Goal: Find specific page/section: Find specific page/section

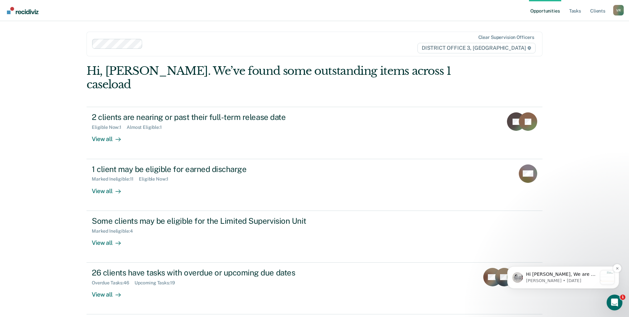
click at [587, 278] on p "[PERSON_NAME] • [DATE]" at bounding box center [561, 280] width 71 height 6
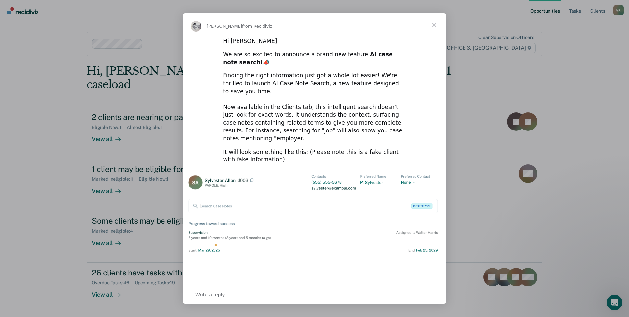
click at [437, 28] on span "Close" at bounding box center [435, 25] width 24 height 24
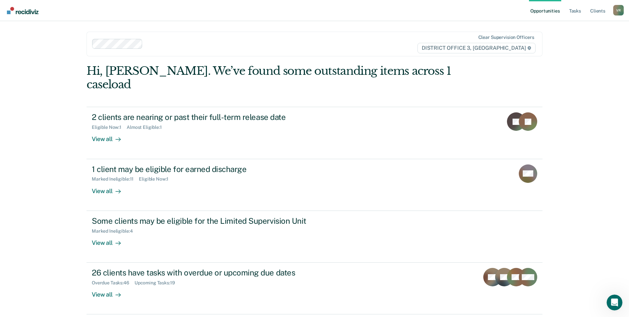
click at [566, 20] on ul "Opportunities Tasks Client s" at bounding box center [571, 10] width 84 height 21
click at [568, 12] on link "Tasks" at bounding box center [575, 10] width 14 height 21
